Goal: Check status: Check status

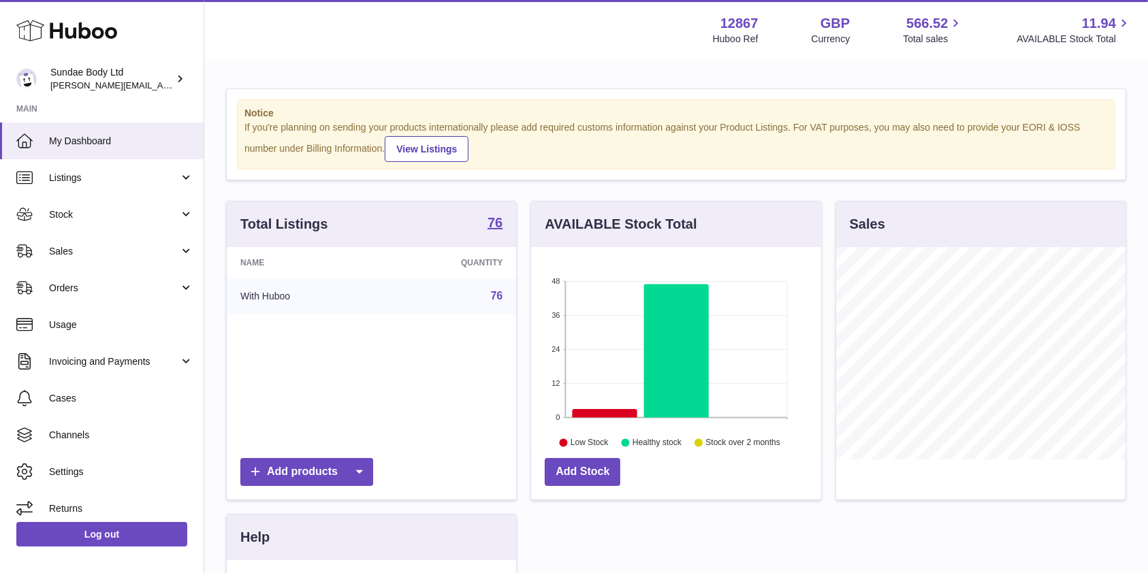
scroll to position [212, 289]
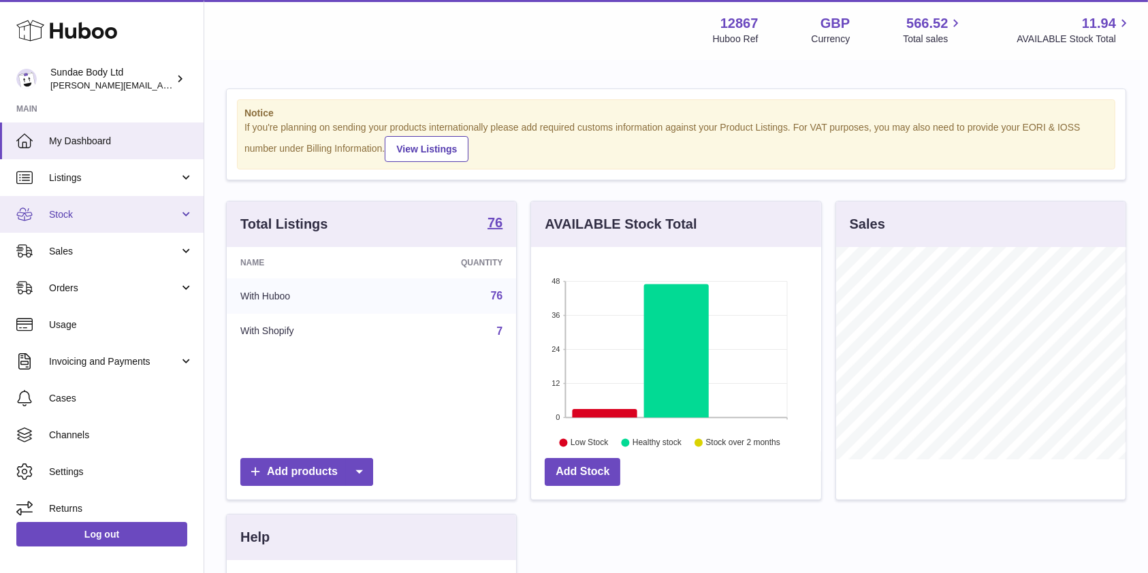
click at [62, 216] on span "Stock" at bounding box center [114, 214] width 130 height 13
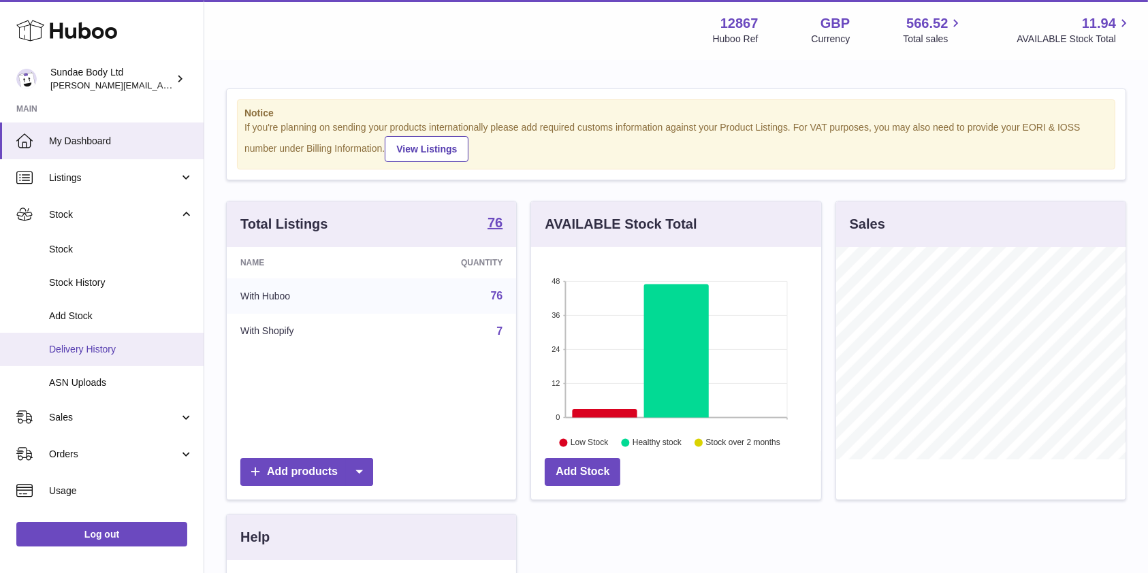
click at [95, 351] on span "Delivery History" at bounding box center [121, 349] width 144 height 13
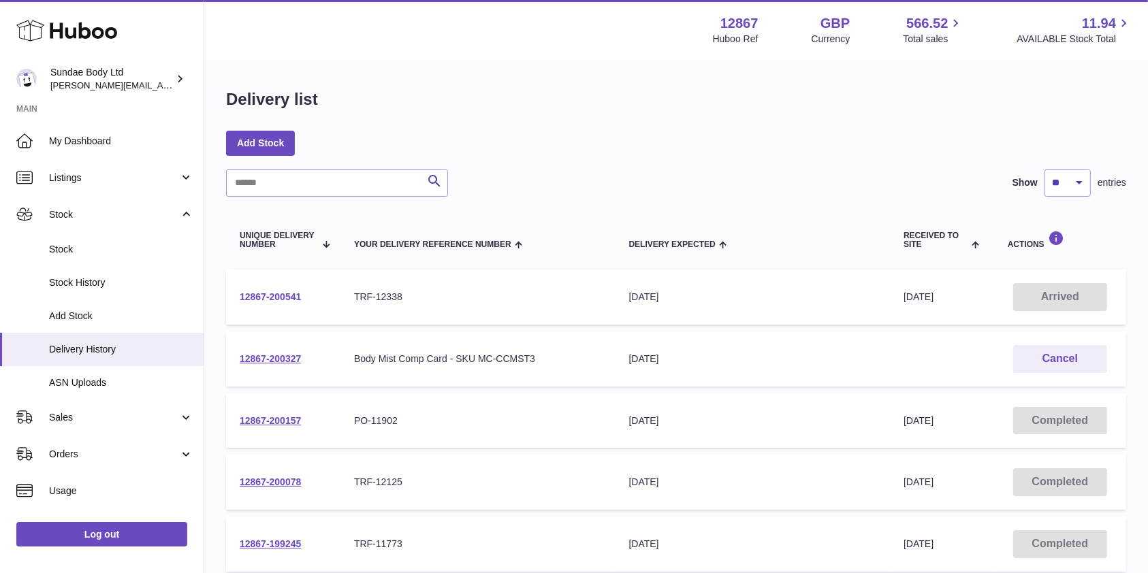
click at [278, 300] on link "12867-200541" at bounding box center [270, 296] width 61 height 11
